Goal: Task Accomplishment & Management: Manage account settings

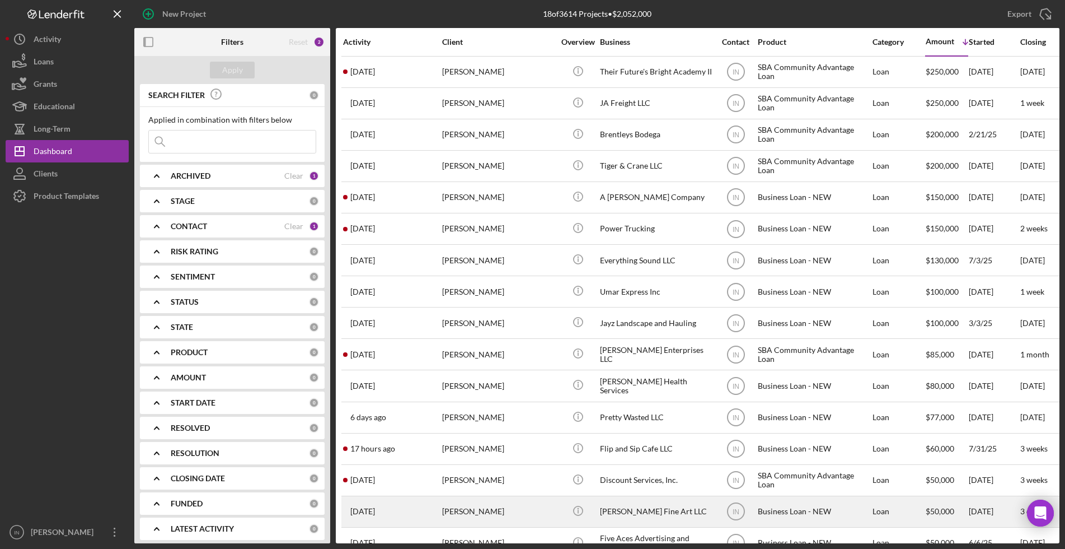
click at [441, 509] on div "[DATE] [PERSON_NAME]" at bounding box center [392, 511] width 98 height 30
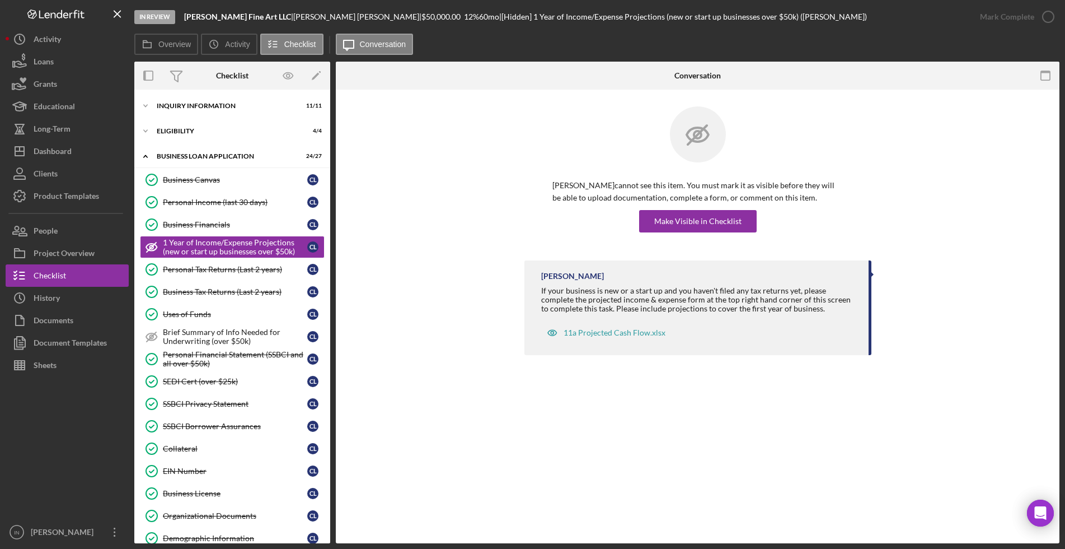
drag, startPoint x: 441, startPoint y: 509, endPoint x: 916, endPoint y: 163, distance: 587.9
click at [916, 163] on div "[PERSON_NAME] cannot see this item. You must mark it as visible before they wil…" at bounding box center [698, 183] width 690 height 154
click at [189, 454] on link "Collateral Collateral C L" at bounding box center [232, 448] width 185 height 22
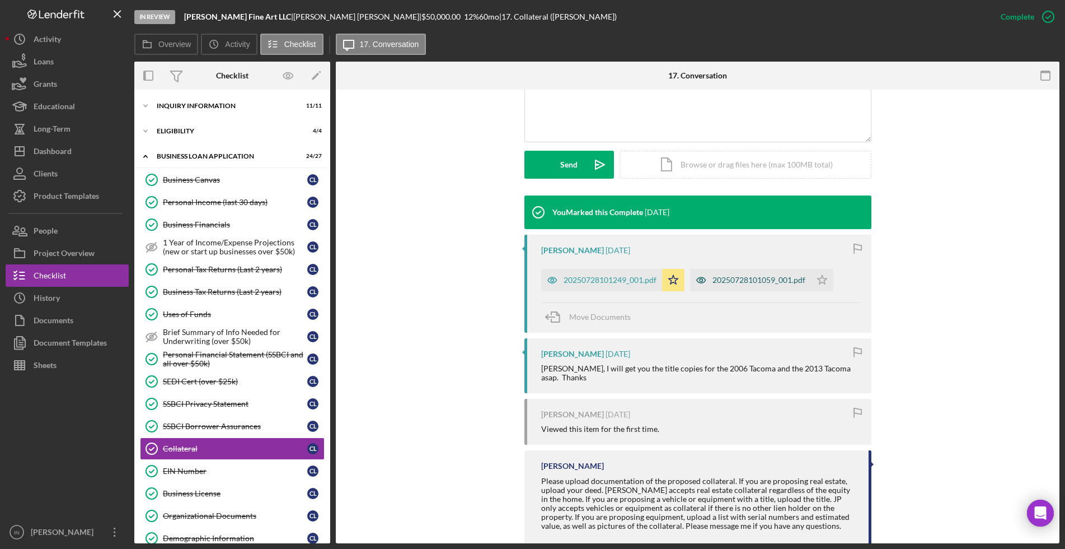
scroll to position [269, 0]
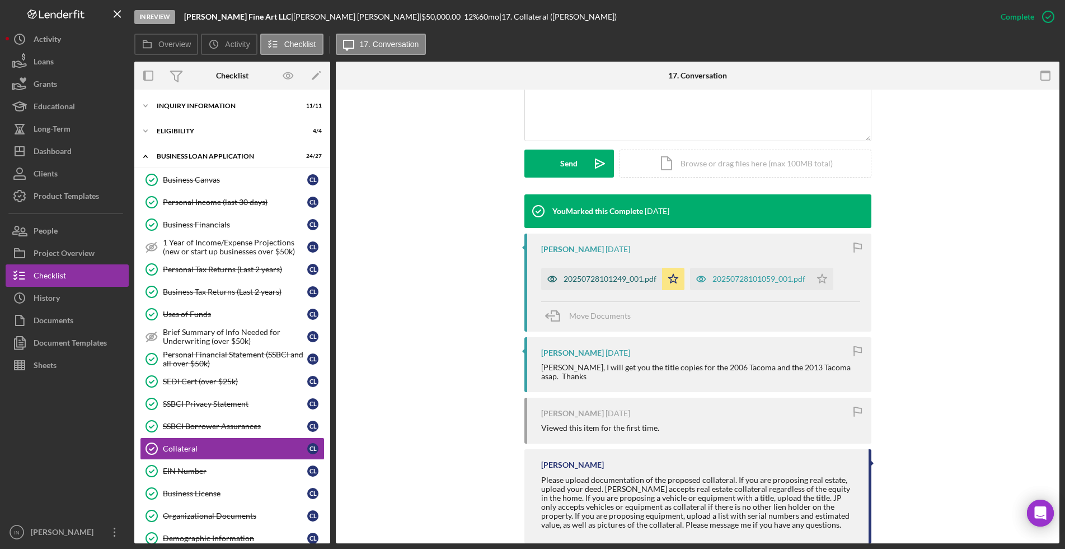
click at [605, 269] on div "20250728101249_001.pdf" at bounding box center [601, 279] width 121 height 22
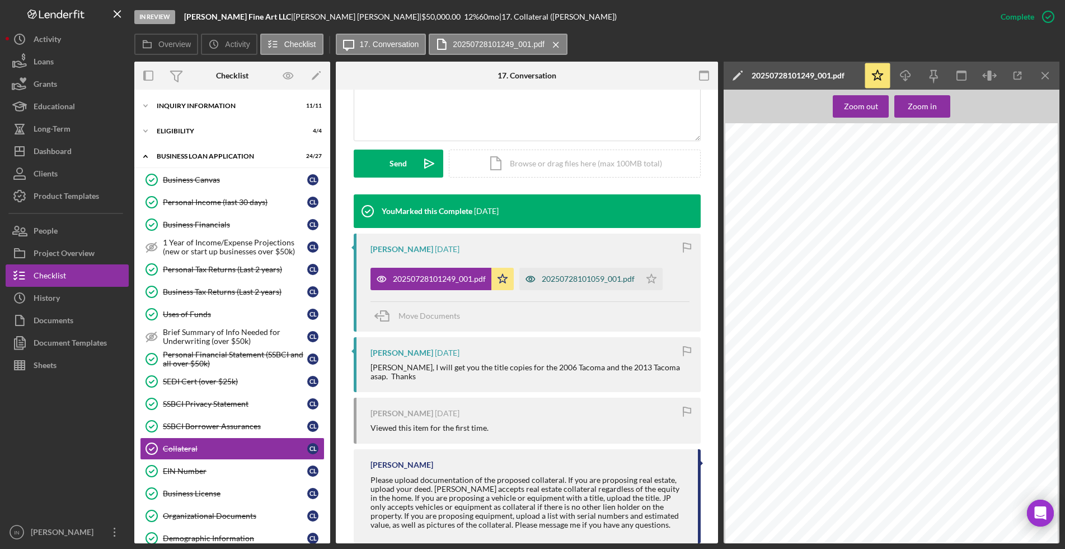
click at [567, 274] on div "20250728101059_001.pdf" at bounding box center [588, 278] width 93 height 9
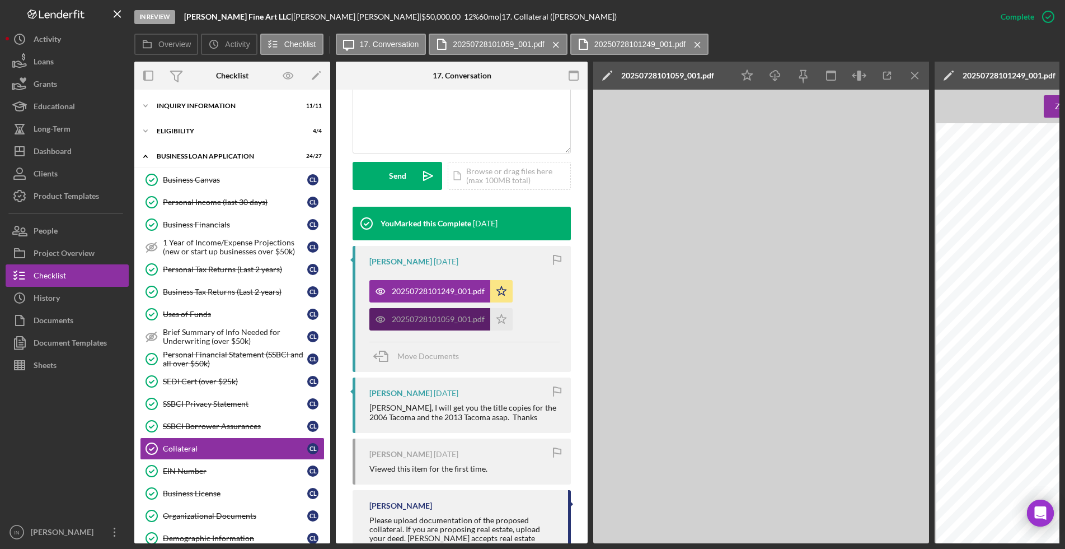
scroll to position [281, 0]
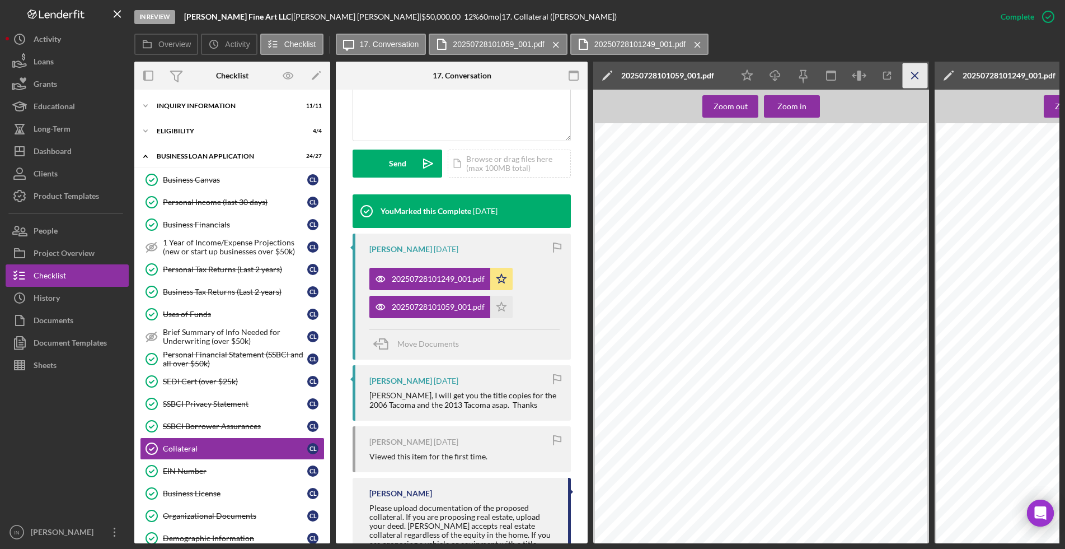
click at [908, 67] on icon "Icon/Menu Close" at bounding box center [915, 75] width 25 height 25
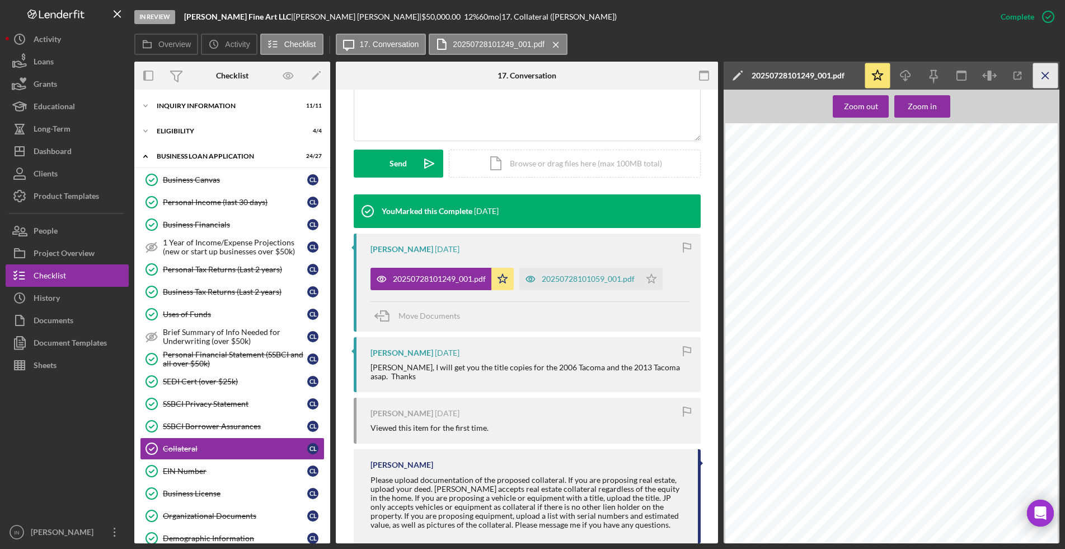
click at [1053, 69] on icon "Icon/Menu Close" at bounding box center [1045, 75] width 25 height 25
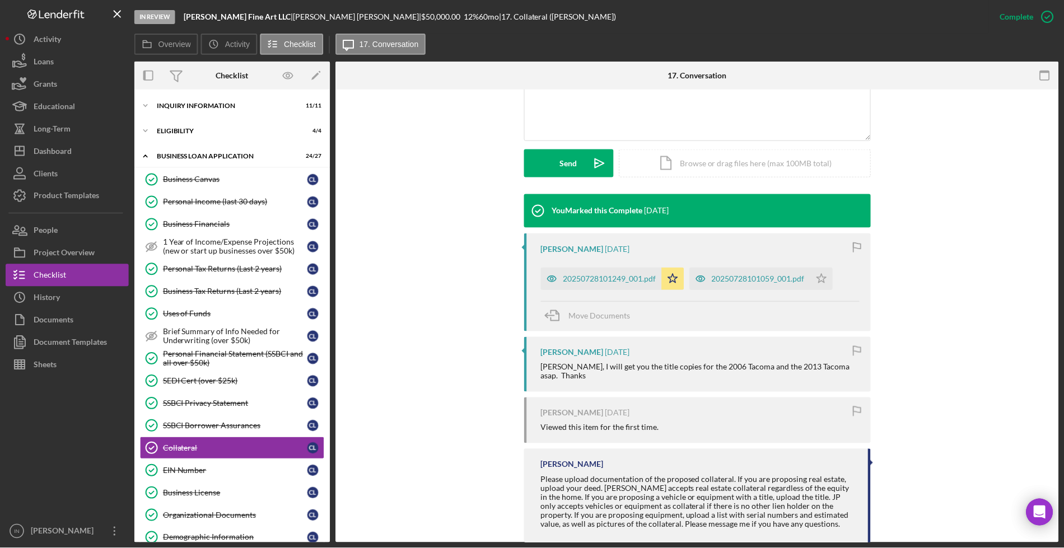
scroll to position [0, 0]
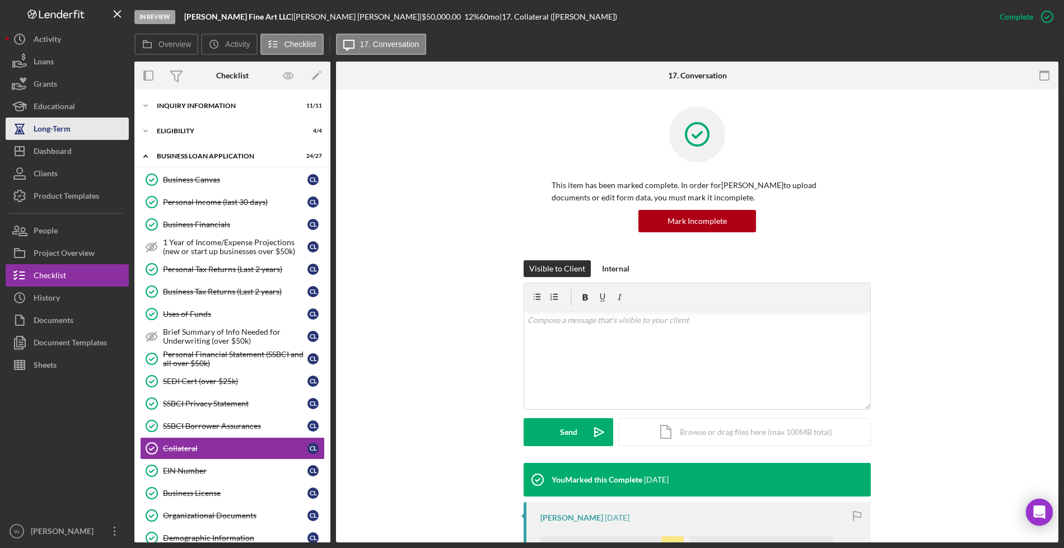
click at [57, 139] on div "Long-Term" at bounding box center [52, 130] width 37 height 25
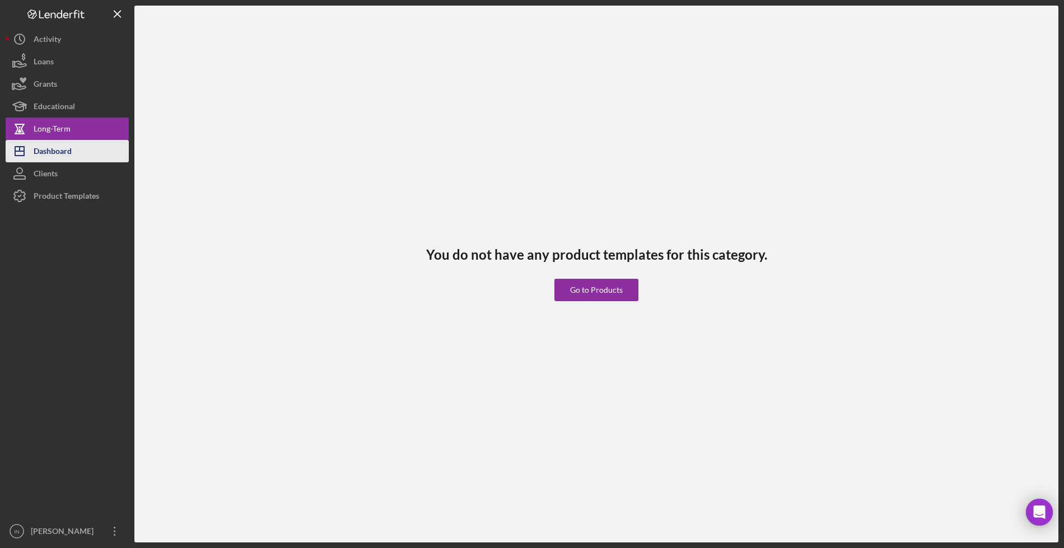
click at [55, 146] on div "Dashboard" at bounding box center [53, 152] width 38 height 25
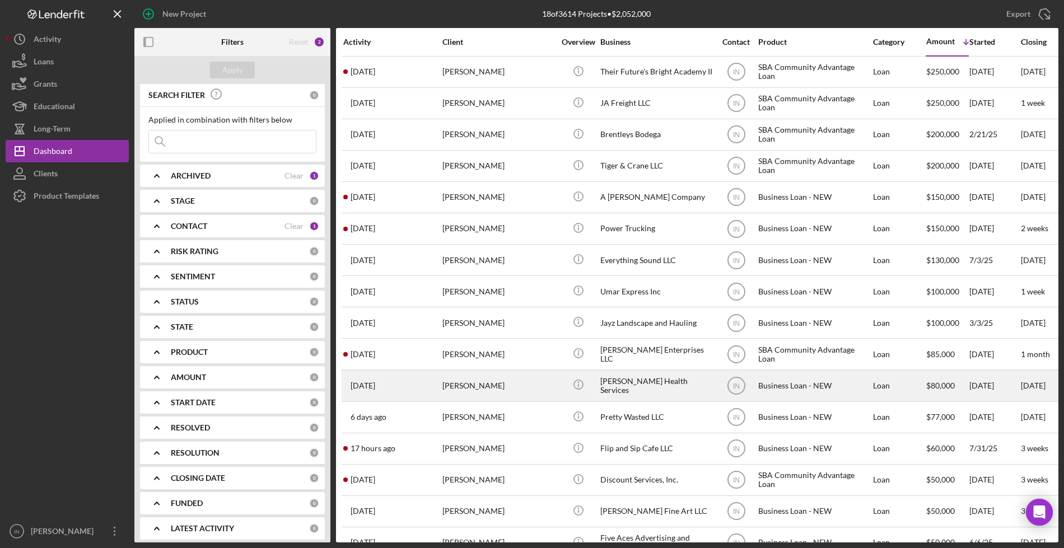
scroll to position [95, 0]
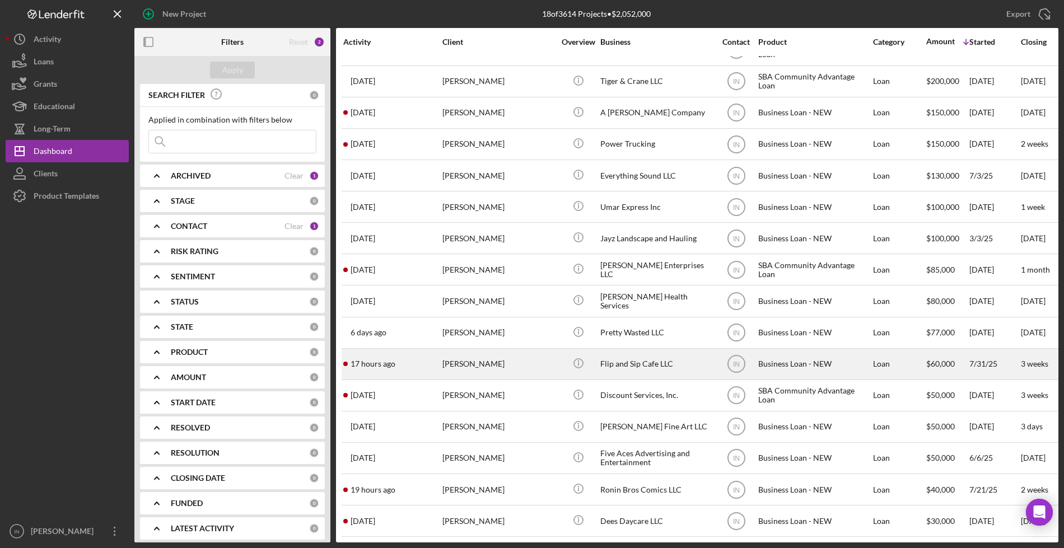
click at [489, 349] on div "[PERSON_NAME]" at bounding box center [498, 364] width 112 height 30
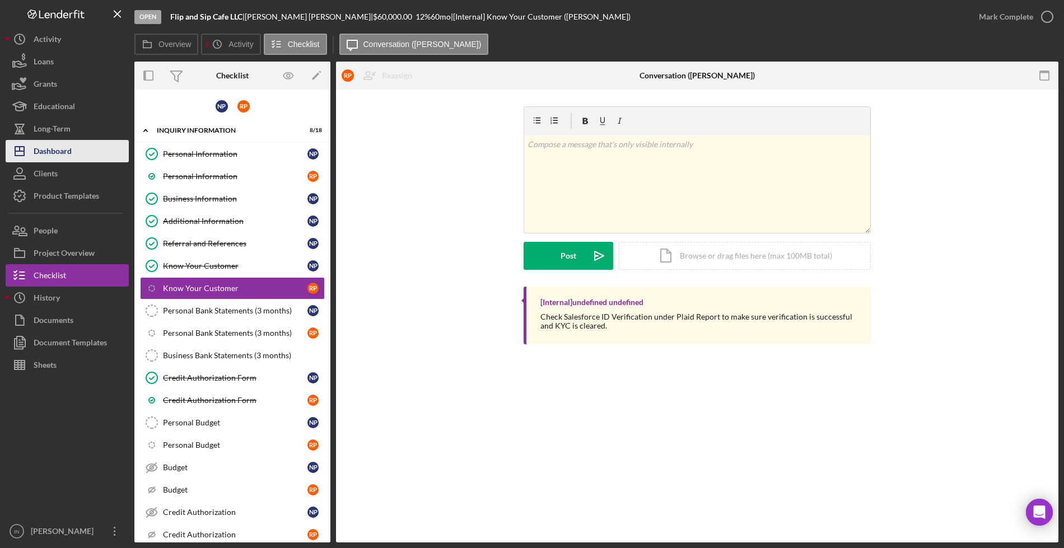
click at [48, 143] on div "Dashboard" at bounding box center [53, 152] width 38 height 25
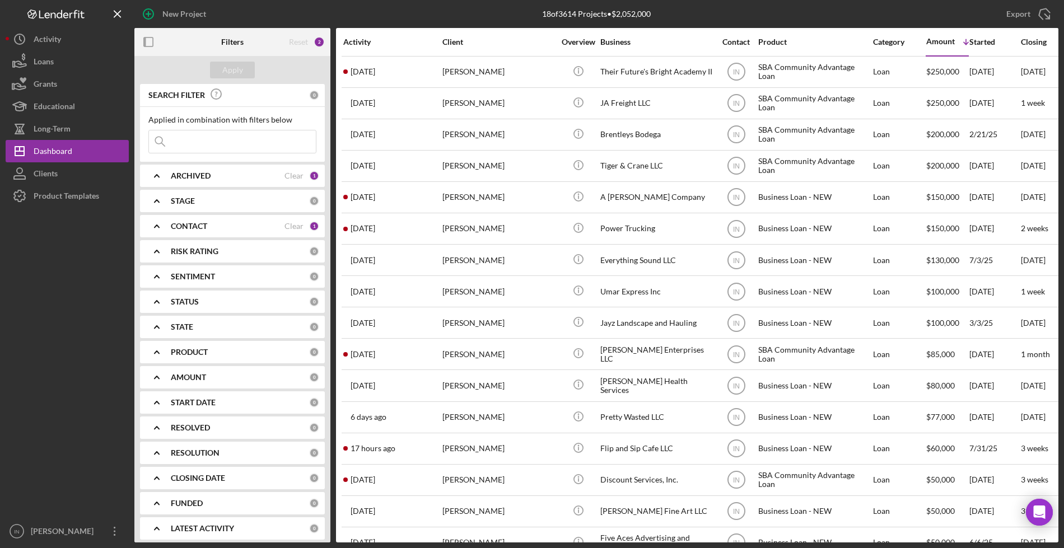
click at [215, 175] on div "ARCHIVED" at bounding box center [228, 175] width 114 height 9
click at [153, 241] on input "Archived" at bounding box center [154, 239] width 11 height 11
checkbox input "true"
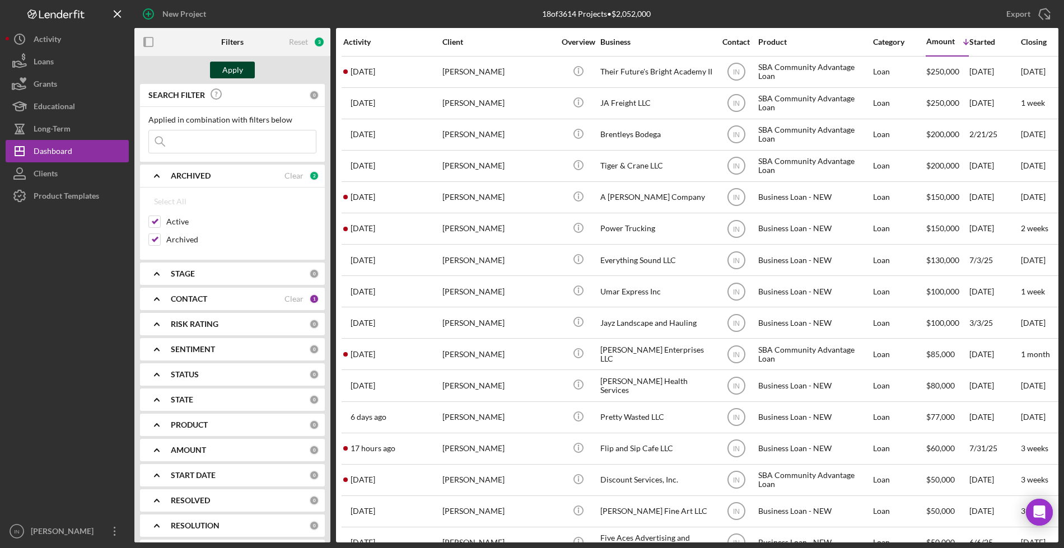
click at [225, 65] on div "Apply" at bounding box center [232, 70] width 21 height 17
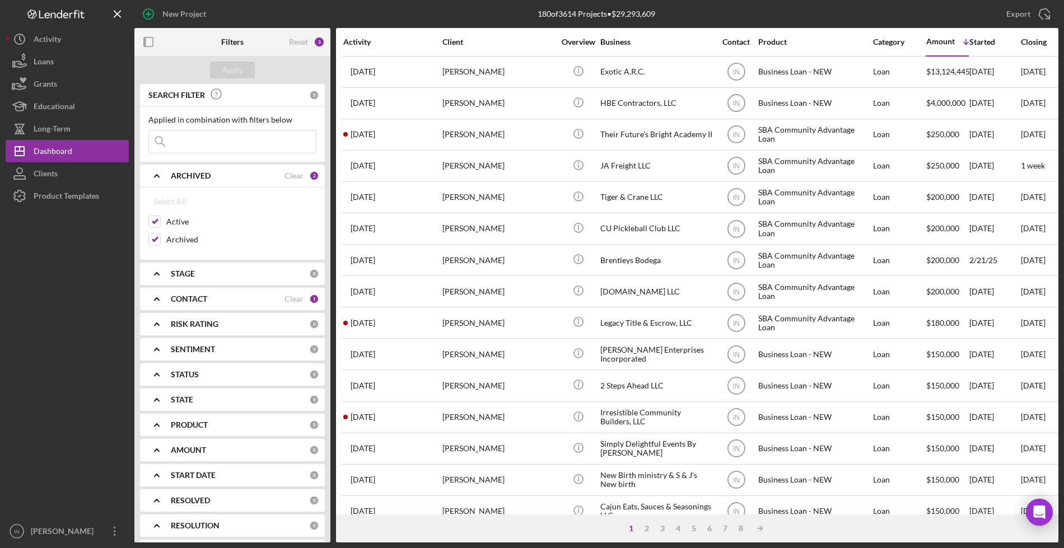
click at [231, 148] on input at bounding box center [232, 141] width 167 height 22
type input "[PERSON_NAME]"
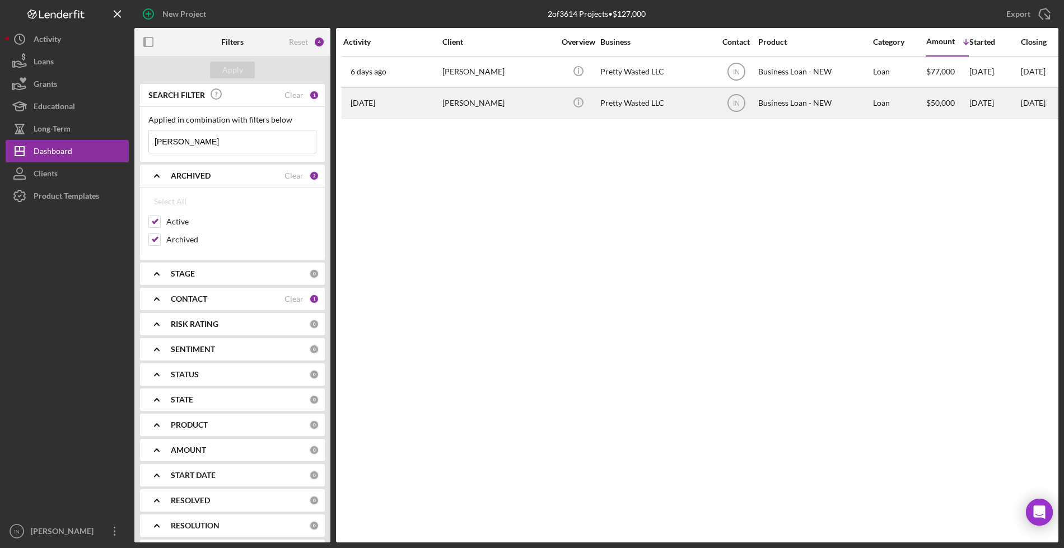
click at [462, 103] on div "[PERSON_NAME]" at bounding box center [498, 103] width 112 height 30
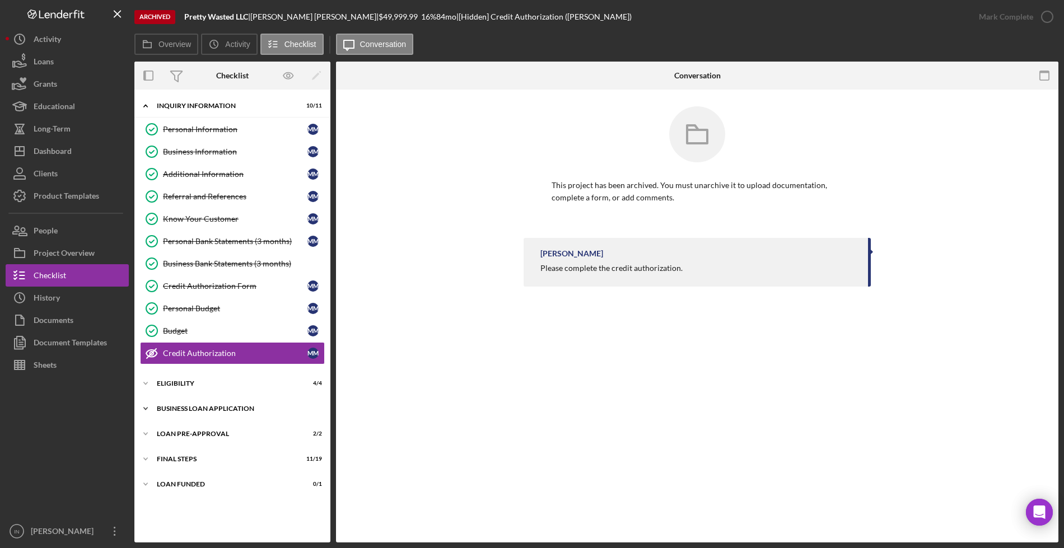
click at [230, 407] on div "BUSINESS LOAN APPLICATION" at bounding box center [237, 408] width 160 height 7
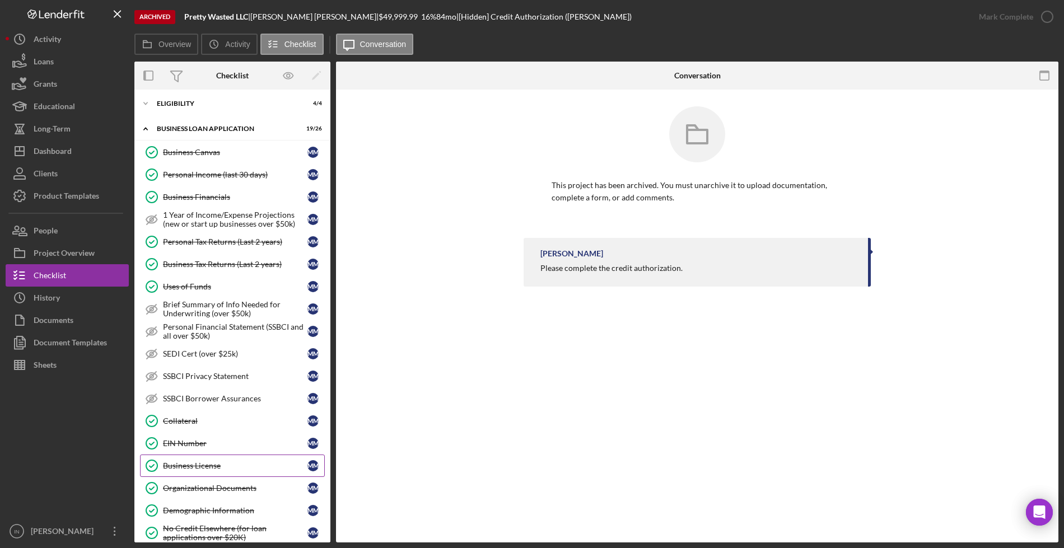
scroll to position [420, 0]
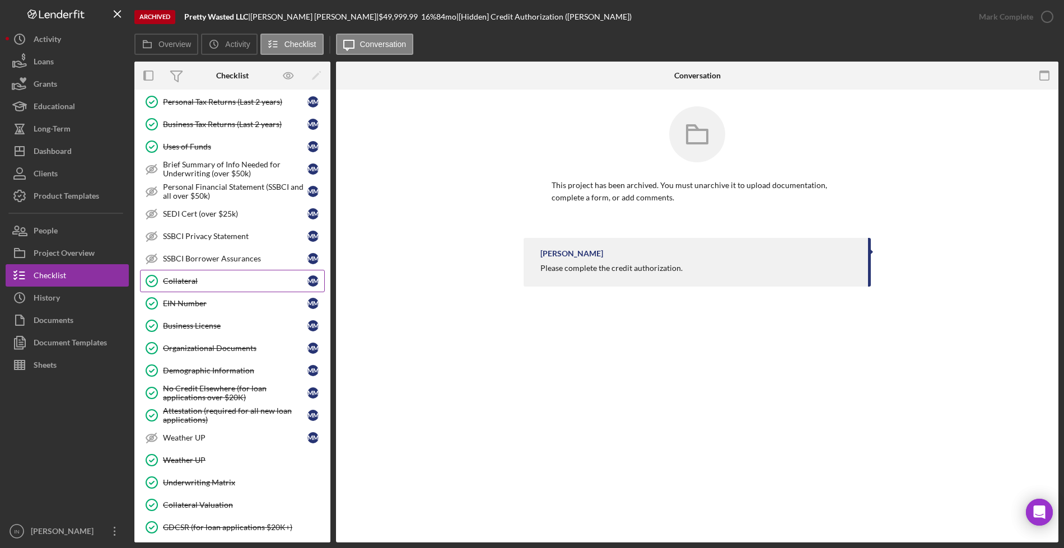
click at [186, 277] on div "Collateral" at bounding box center [235, 281] width 144 height 9
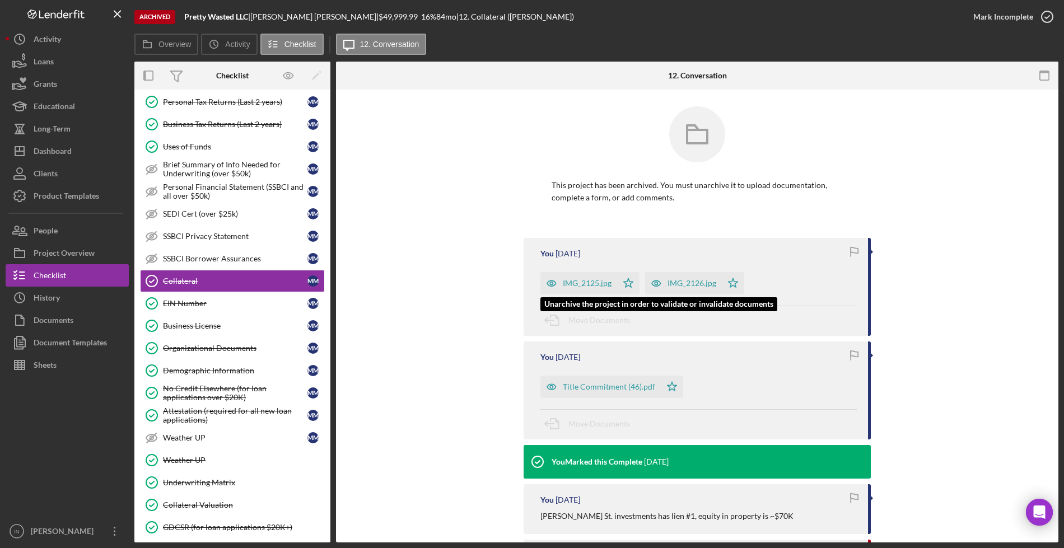
click at [560, 277] on icon "button" at bounding box center [551, 283] width 22 height 22
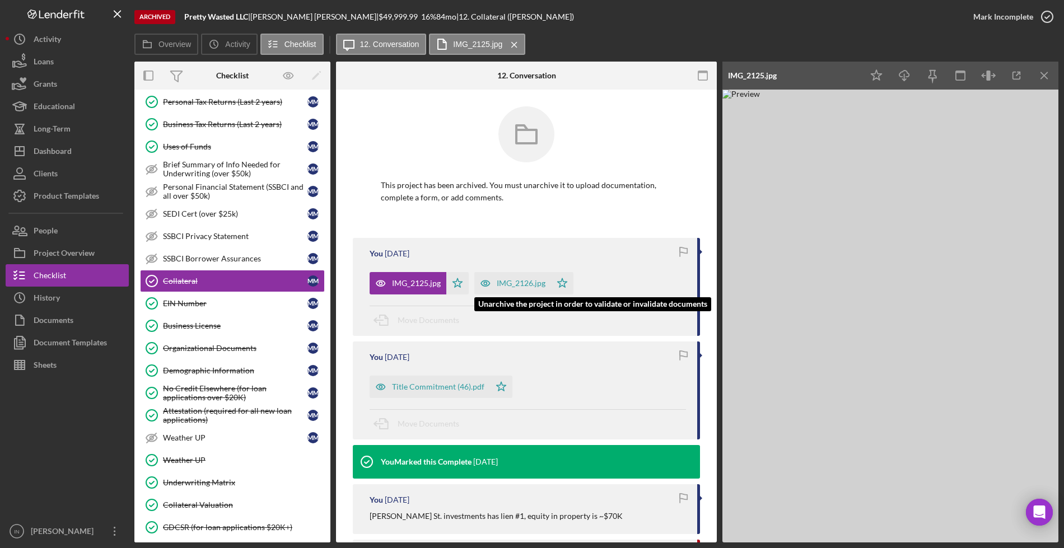
click at [523, 277] on div "IMG_2126.jpg" at bounding box center [512, 283] width 77 height 22
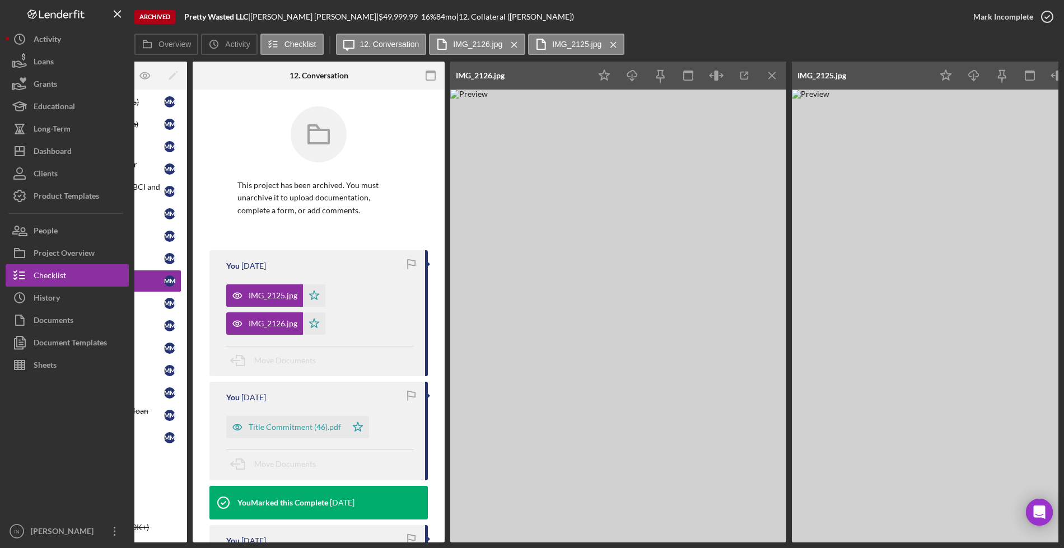
scroll to position [0, 213]
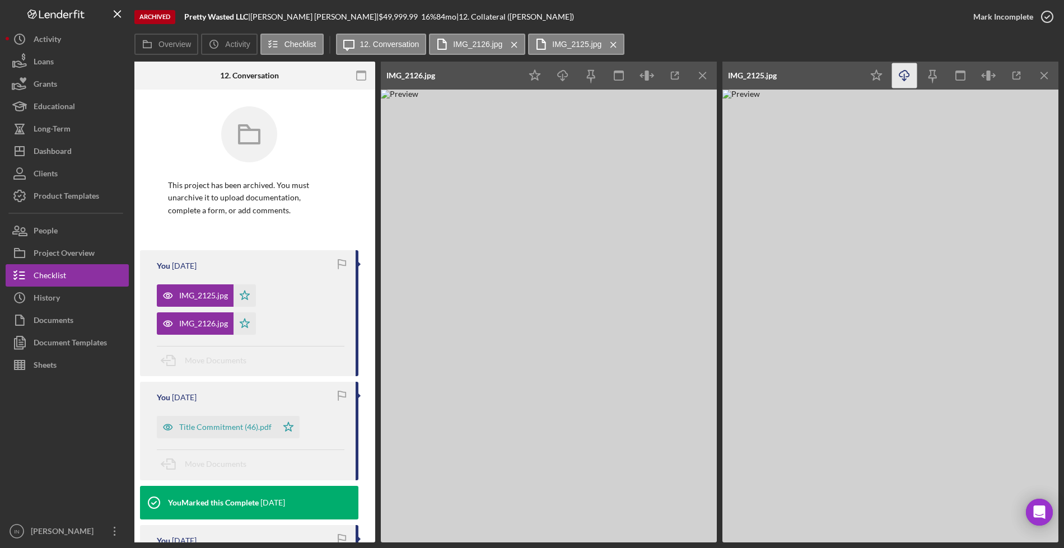
click at [896, 69] on icon "Icon/Download" at bounding box center [904, 75] width 25 height 25
click at [564, 75] on icon "Icon/Download" at bounding box center [562, 75] width 25 height 25
drag, startPoint x: 721, startPoint y: 542, endPoint x: 482, endPoint y: 540, distance: 239.0
click at [482, 540] on div "Archived Pretty Wasted LLC | [PERSON_NAME] | $49,999.99 16 % 84 mo | 12. Collat…" at bounding box center [532, 274] width 1064 height 548
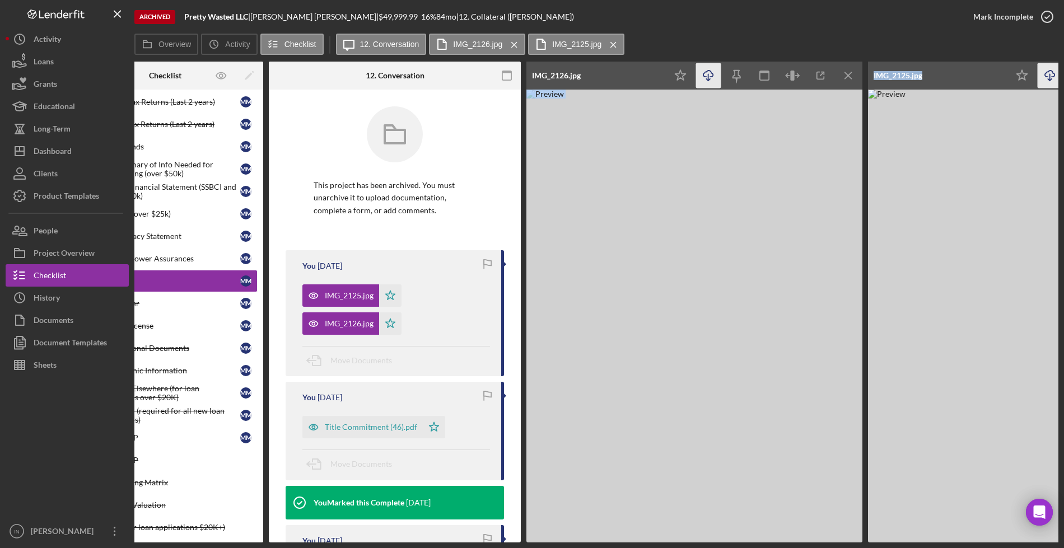
scroll to position [0, 65]
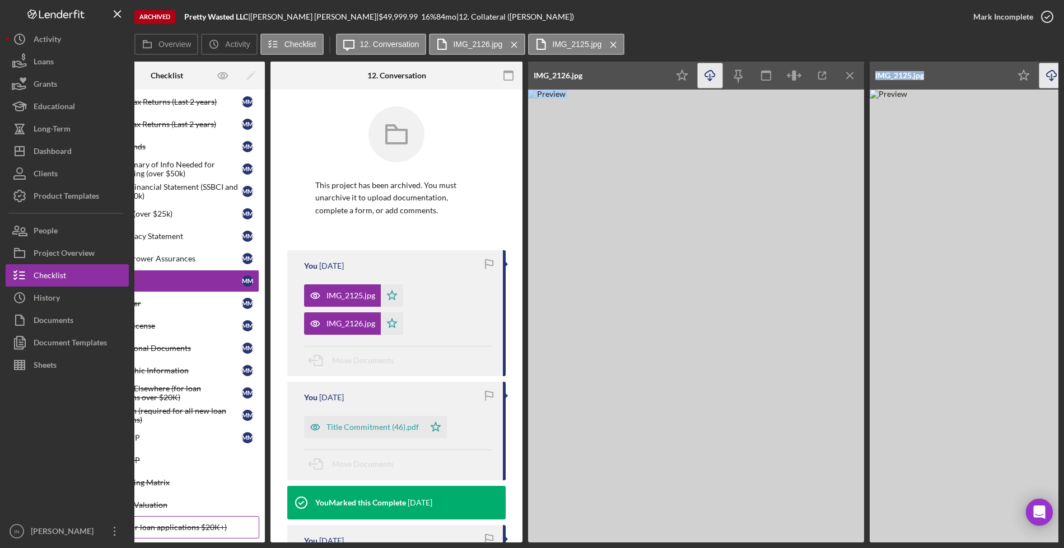
drag, startPoint x: 381, startPoint y: 542, endPoint x: 187, endPoint y: 533, distance: 194.4
click at [187, 533] on div "Overview Internal Workflow Stage In Review Icon/Dropdown Arrow Icon/Archived Ar…" at bounding box center [596, 302] width 924 height 481
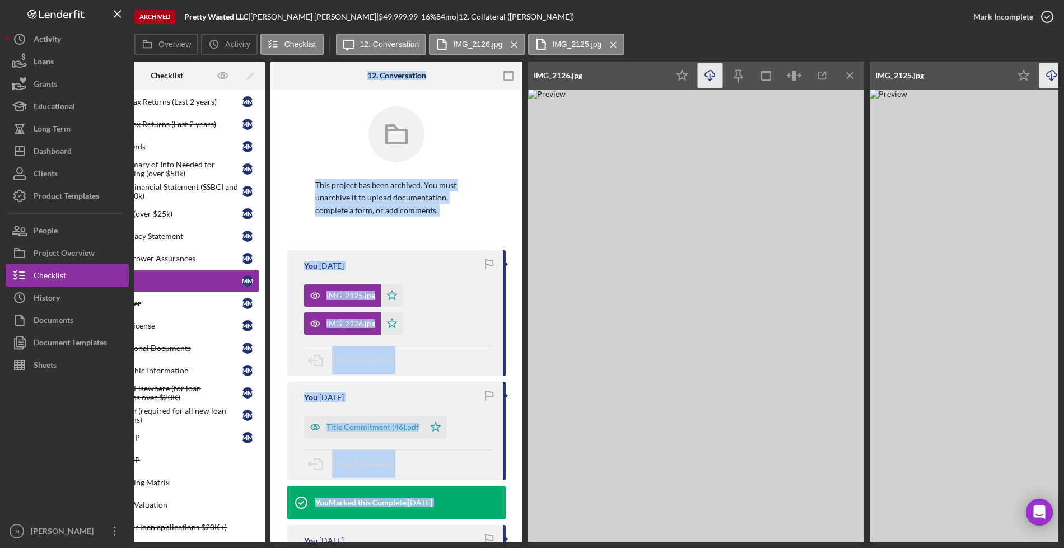
drag, startPoint x: 298, startPoint y: 538, endPoint x: 205, endPoint y: 541, distance: 93.0
click at [205, 541] on div "Overview Internal Workflow Stage In Review Icon/Dropdown Arrow Icon/Archived Ar…" at bounding box center [596, 302] width 924 height 481
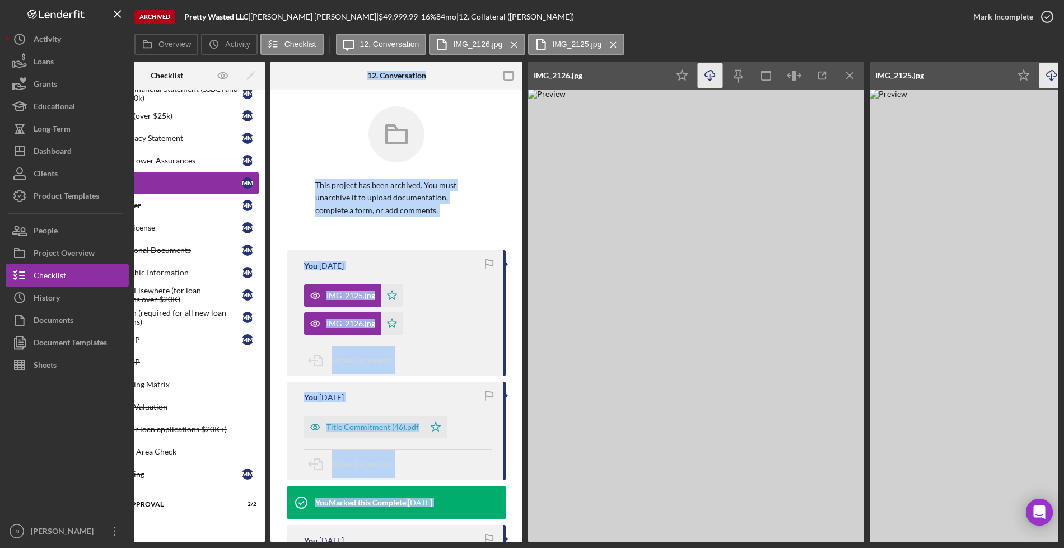
scroll to position [551, 0]
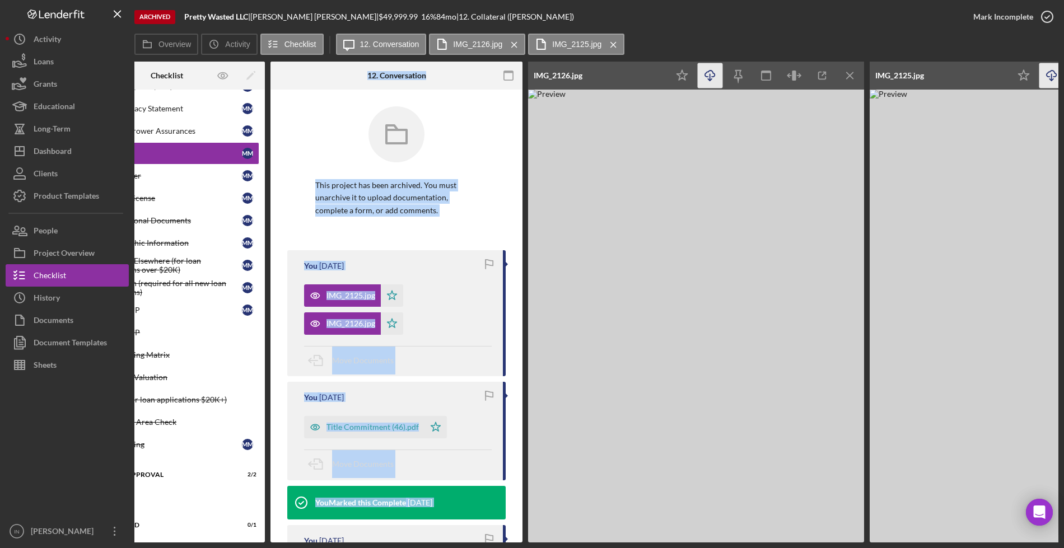
drag, startPoint x: 292, startPoint y: 538, endPoint x: 196, endPoint y: 505, distance: 102.0
click at [194, 509] on div "Overview Internal Workflow Stage In Review Icon/Dropdown Arrow Icon/Archived Ar…" at bounding box center [596, 302] width 924 height 481
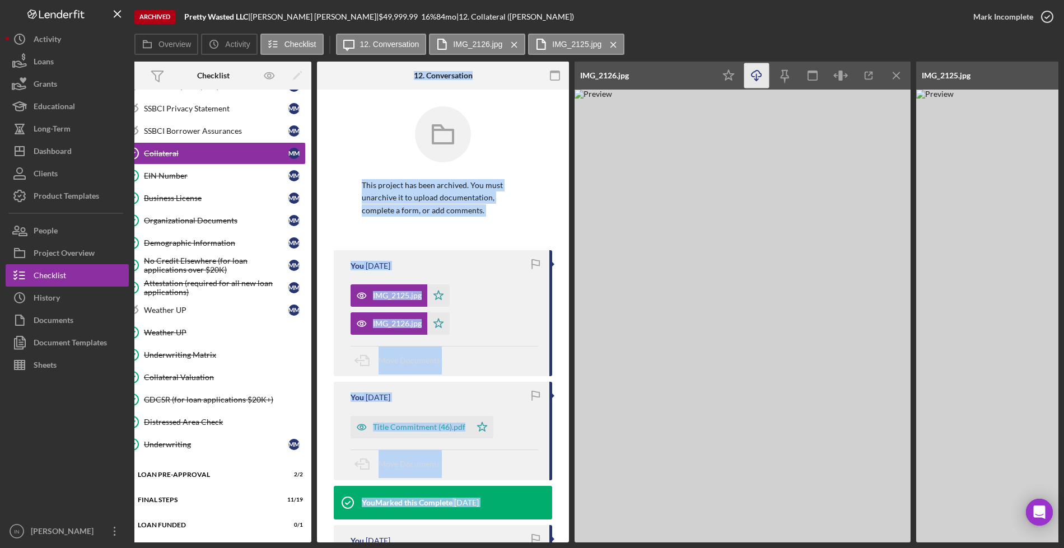
scroll to position [0, 0]
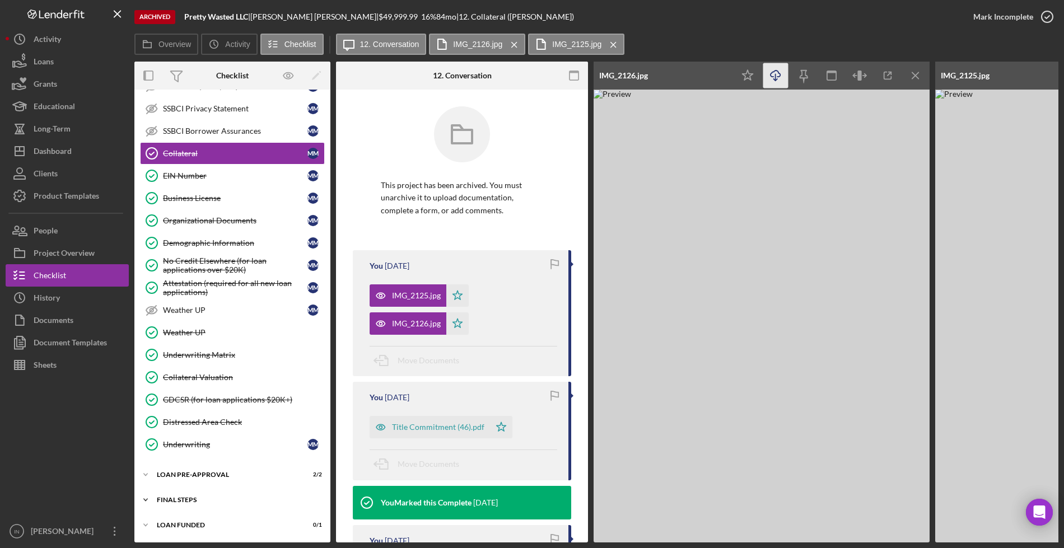
click at [202, 490] on div "Icon/Expander FINAL STEPS 11 / 19" at bounding box center [232, 500] width 196 height 22
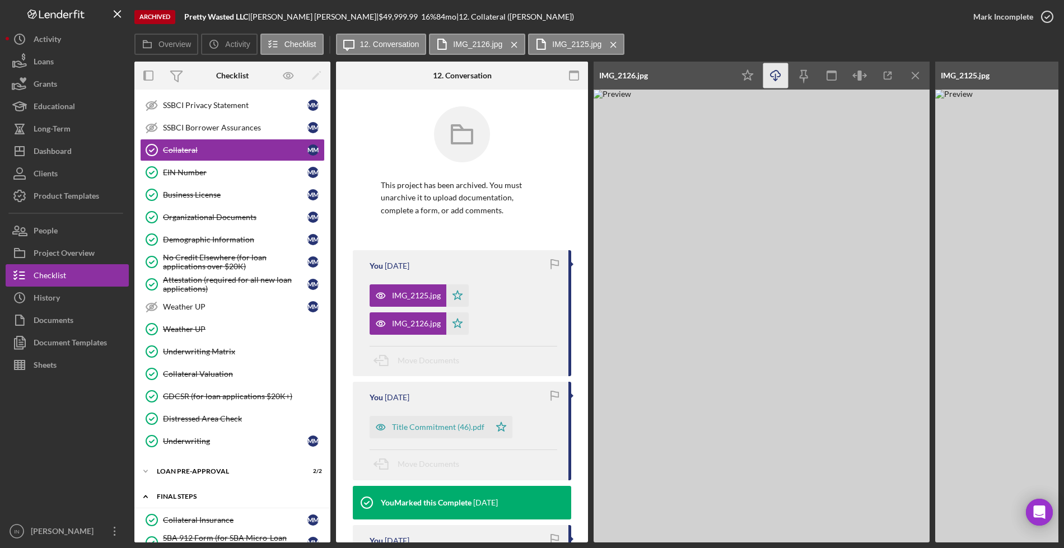
scroll to position [761, 0]
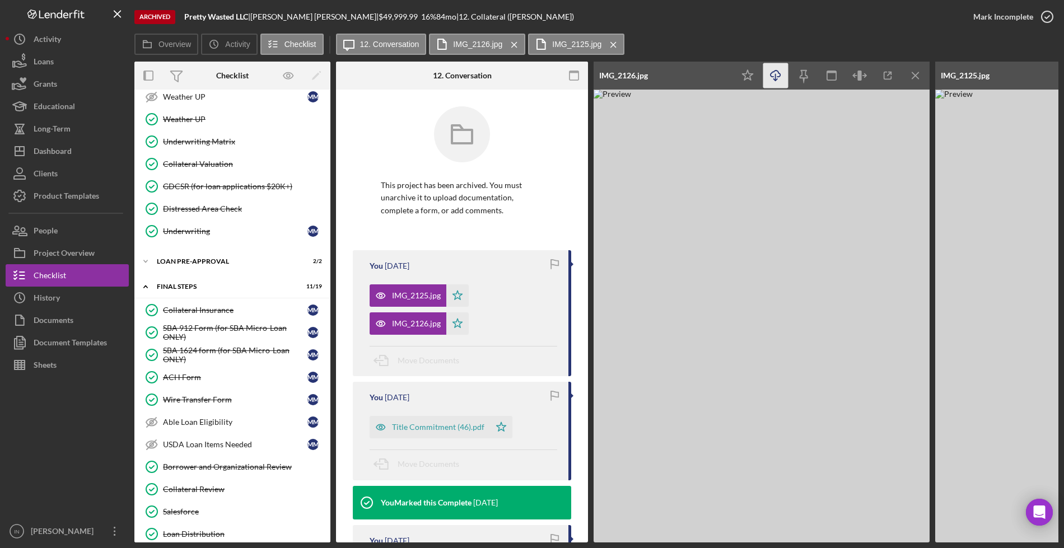
drag, startPoint x: 812, startPoint y: 542, endPoint x: 893, endPoint y: 549, distance: 81.4
click at [893, 548] on html "Archived Pretty Wasted LLC | [PERSON_NAME] | $49,999.99 16 % 84 mo | 12. Collat…" at bounding box center [532, 274] width 1064 height 548
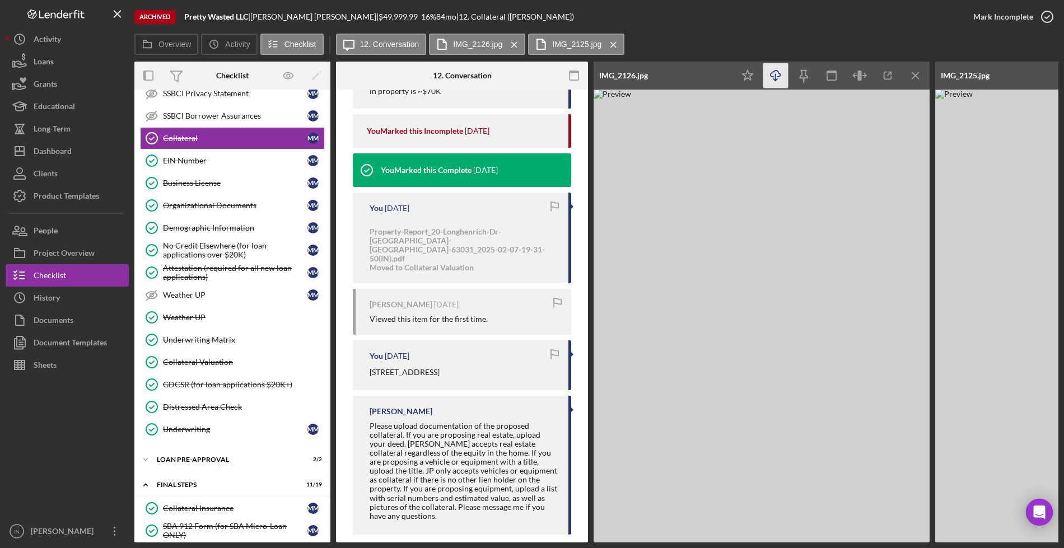
scroll to position [842, 0]
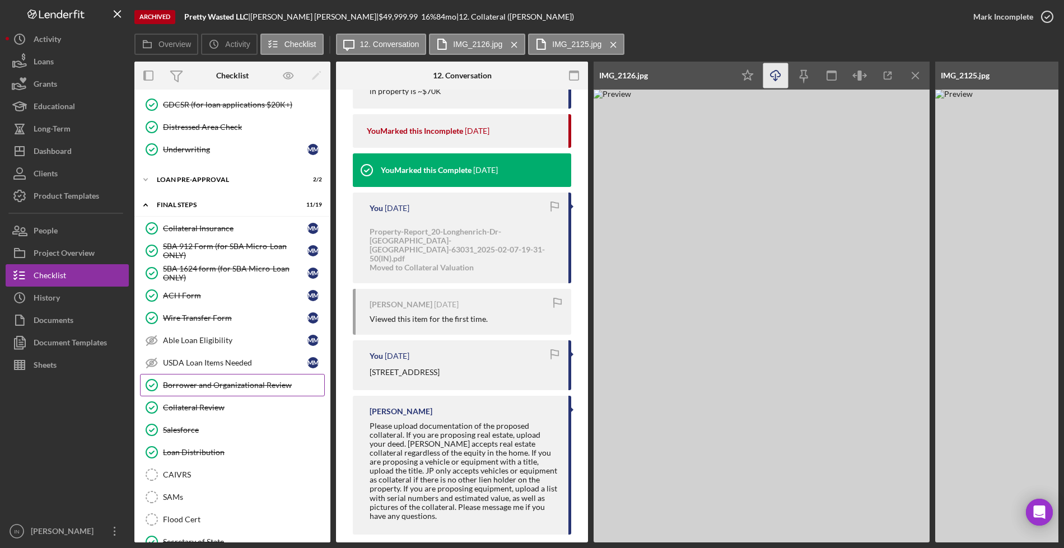
click at [213, 382] on div "Borrower and Organizational Review" at bounding box center [243, 385] width 161 height 9
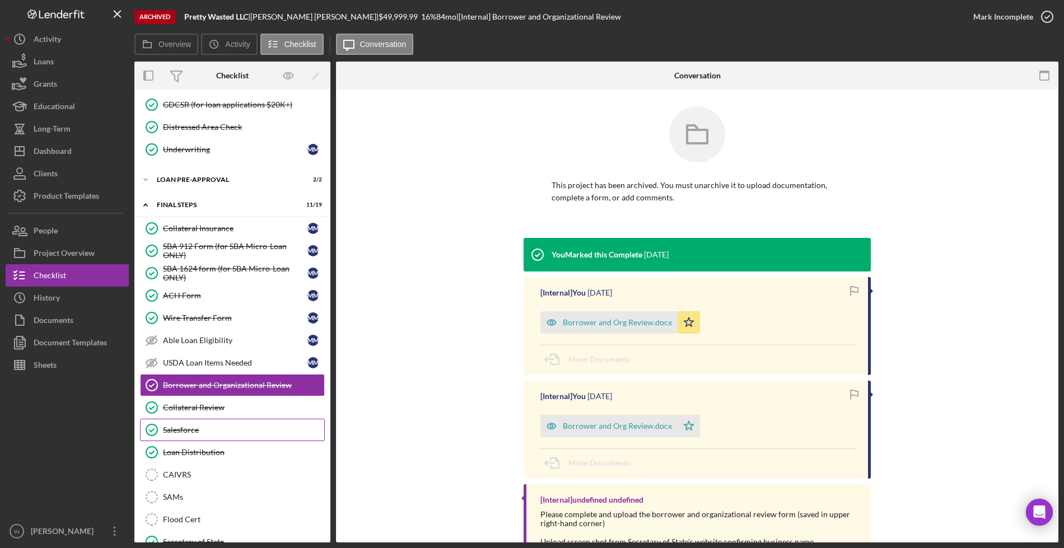
scroll to position [912, 0]
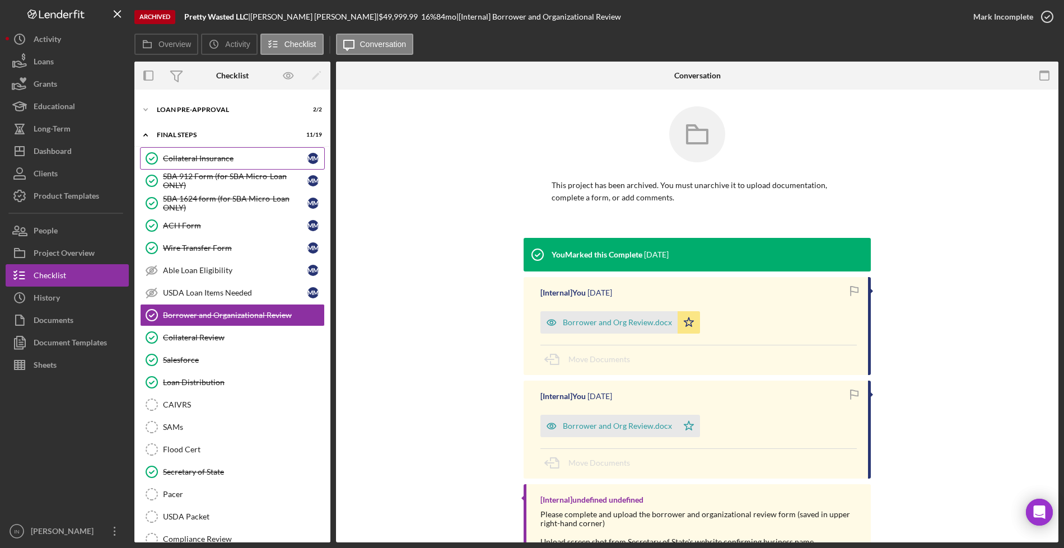
click at [208, 157] on div "Collateral Insurance" at bounding box center [235, 158] width 144 height 9
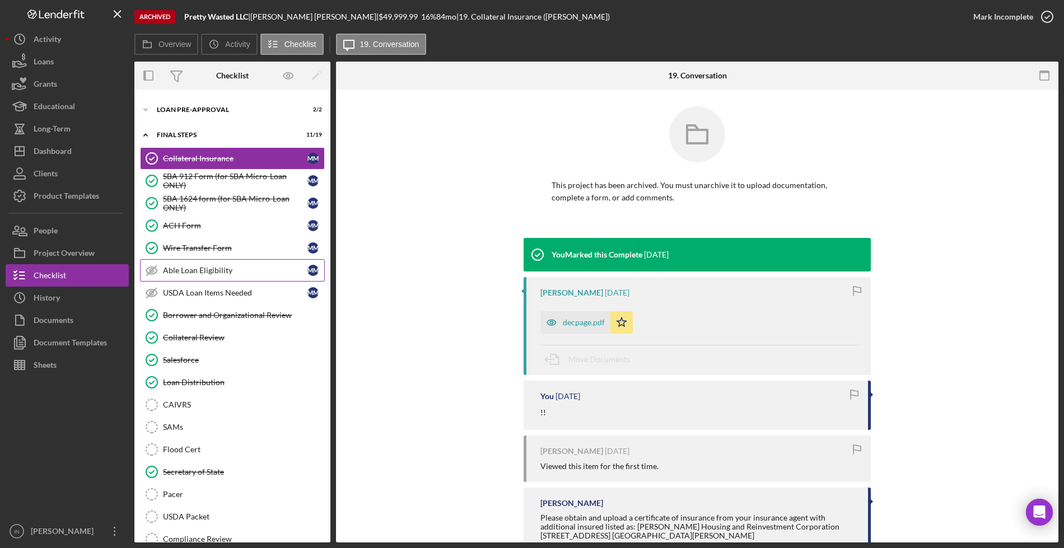
scroll to position [842, 0]
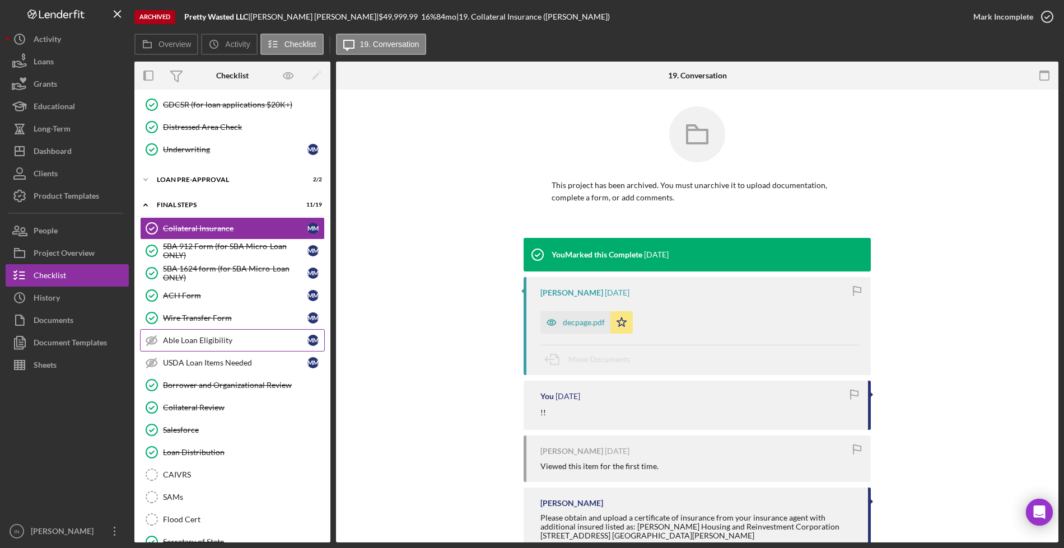
click at [214, 336] on div "Able Loan Eligibility" at bounding box center [235, 340] width 144 height 9
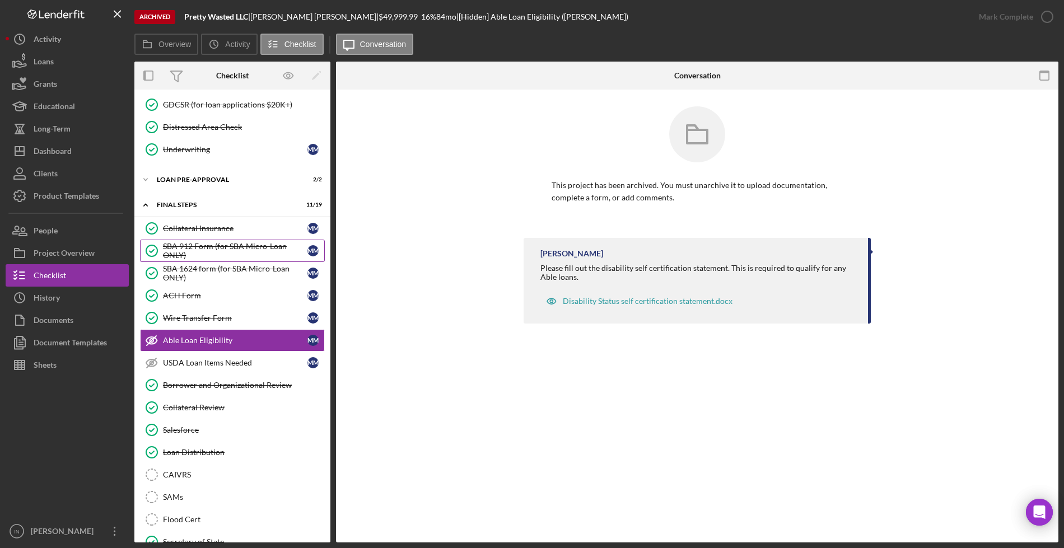
scroll to position [563, 0]
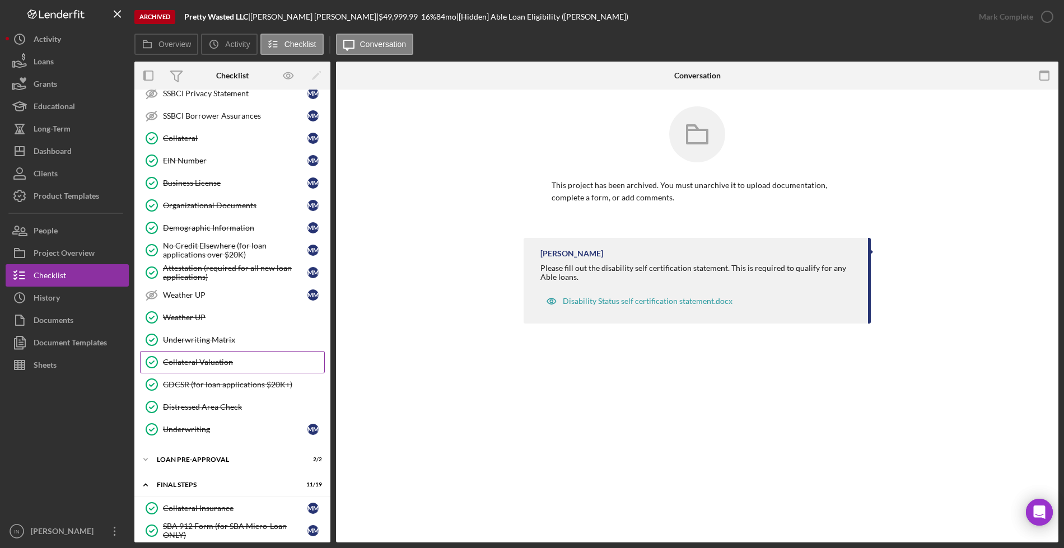
click at [233, 363] on div "Collateral Valuation" at bounding box center [243, 362] width 161 height 9
